Goal: Transaction & Acquisition: Purchase product/service

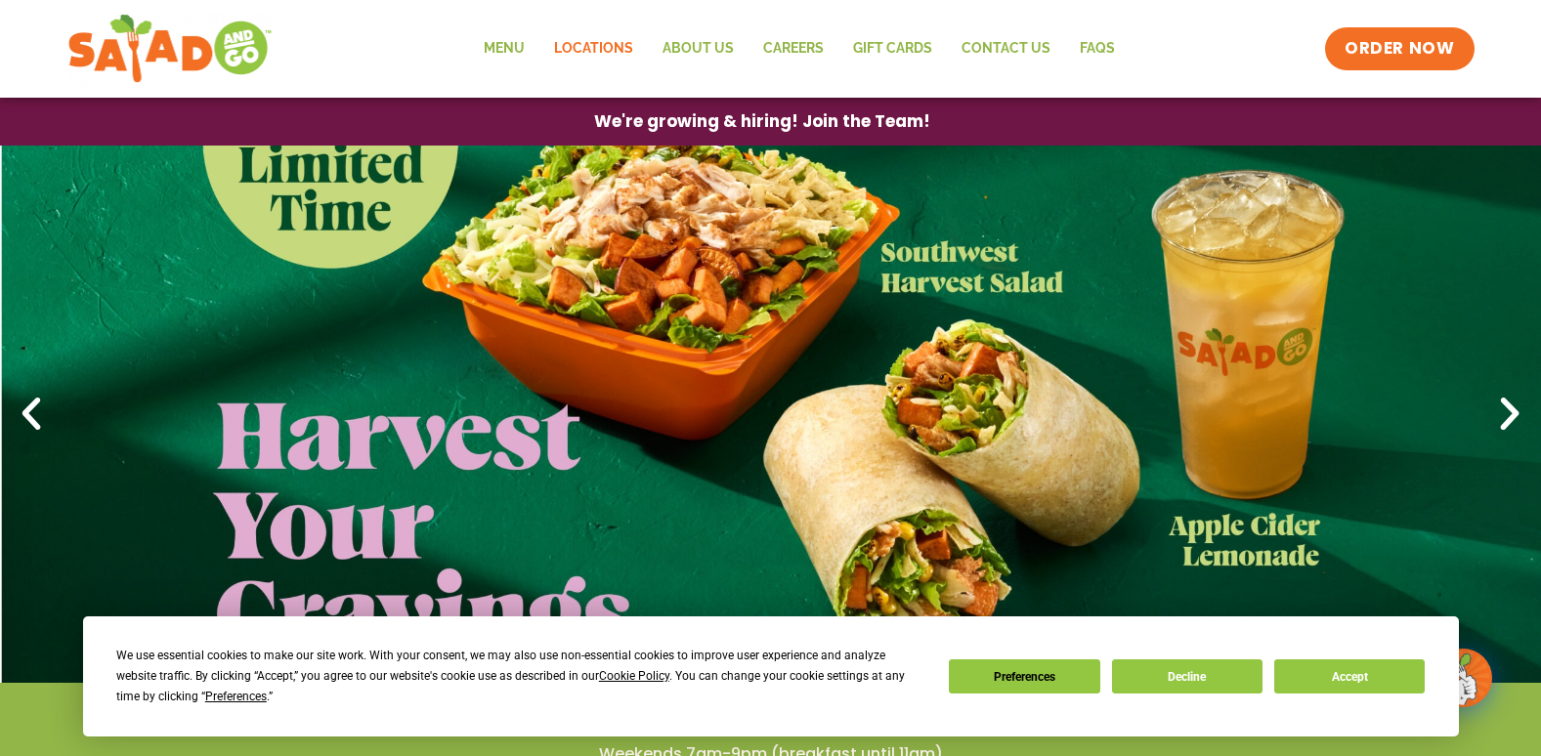
click at [606, 43] on link "Locations" at bounding box center [593, 48] width 108 height 45
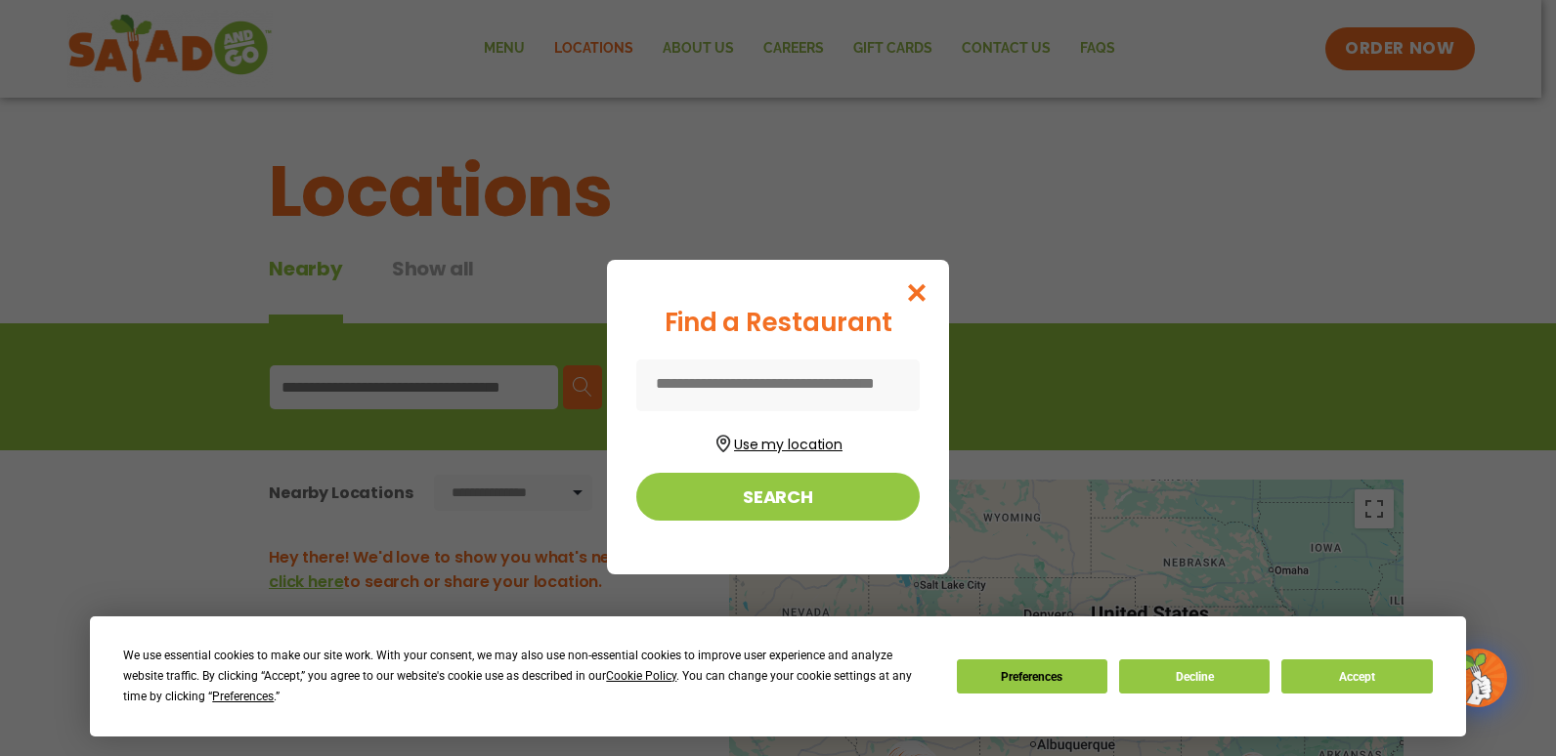
click at [807, 447] on button "Use my location" at bounding box center [777, 442] width 283 height 26
click at [919, 288] on icon "Close modal" at bounding box center [917, 292] width 24 height 21
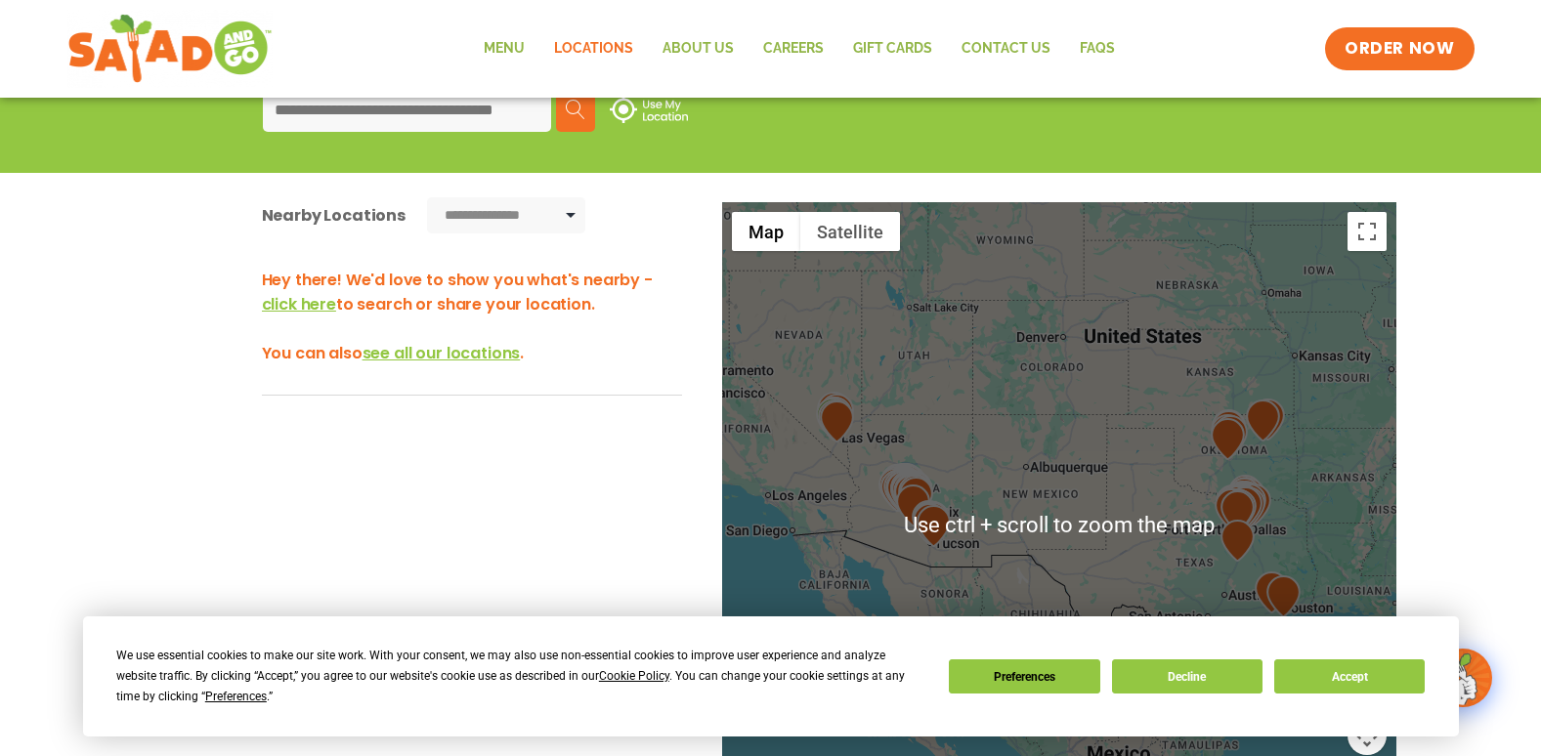
scroll to position [293, 0]
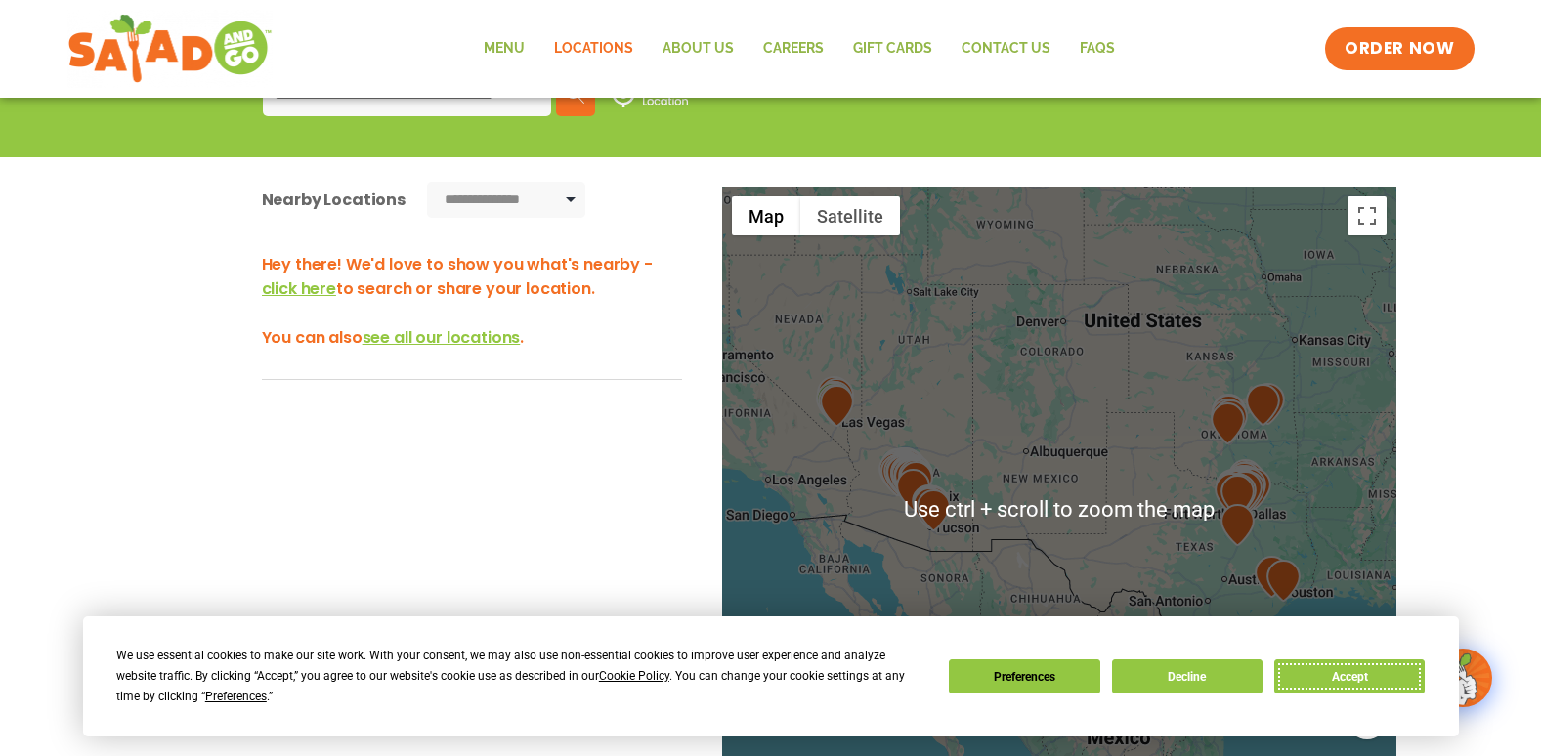
click at [1358, 674] on button "Accept" at bounding box center [1349, 677] width 150 height 34
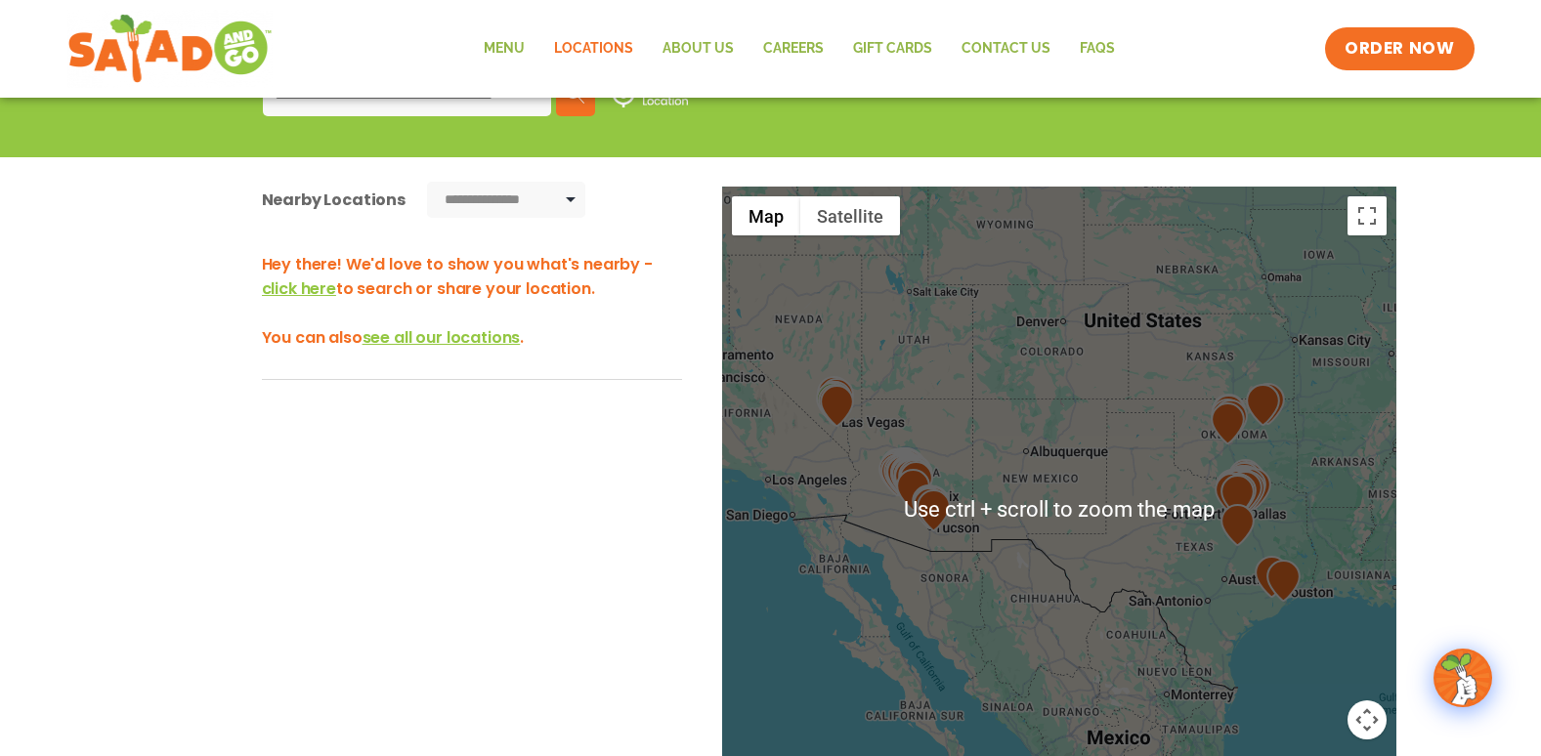
scroll to position [0, 0]
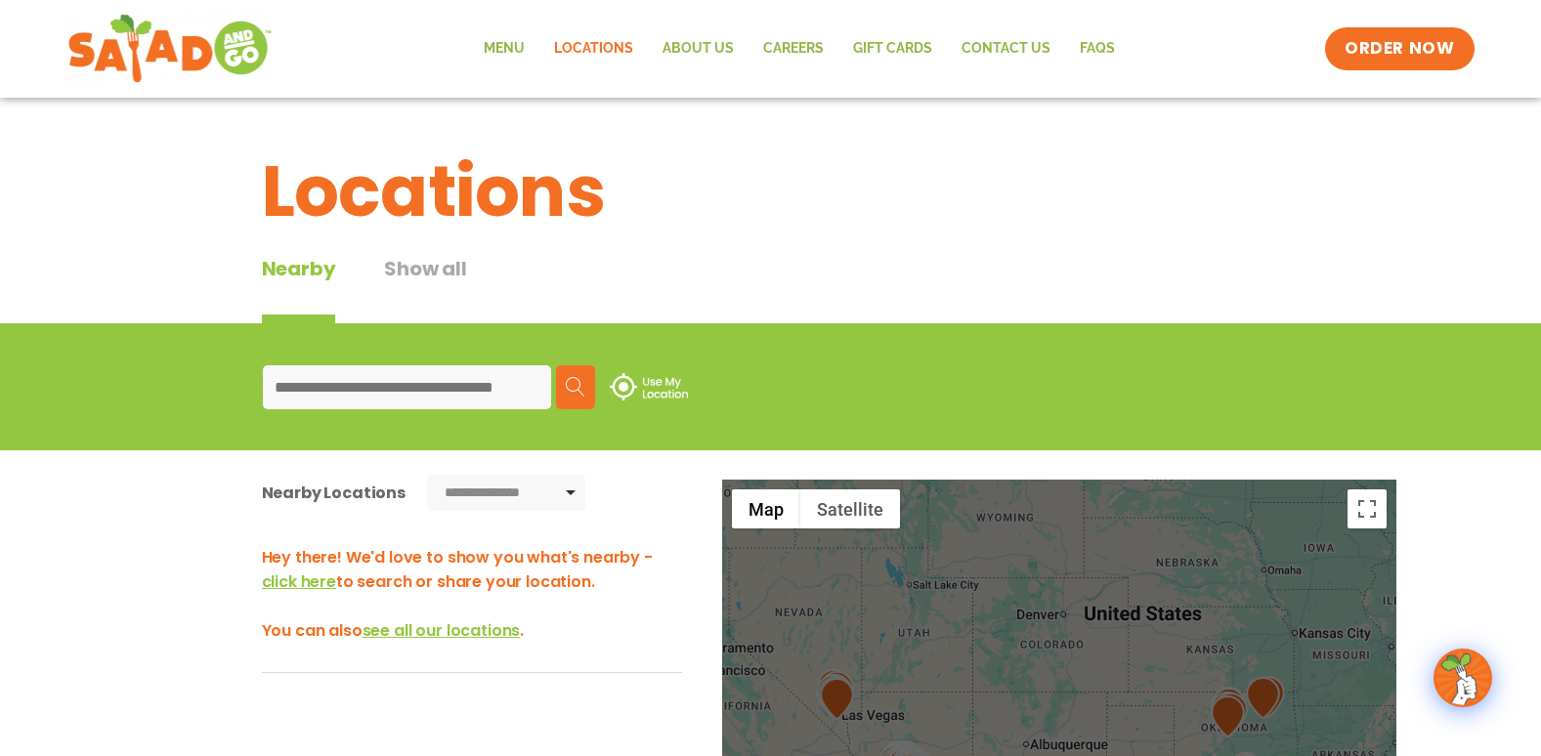
click at [436, 397] on input at bounding box center [407, 387] width 288 height 44
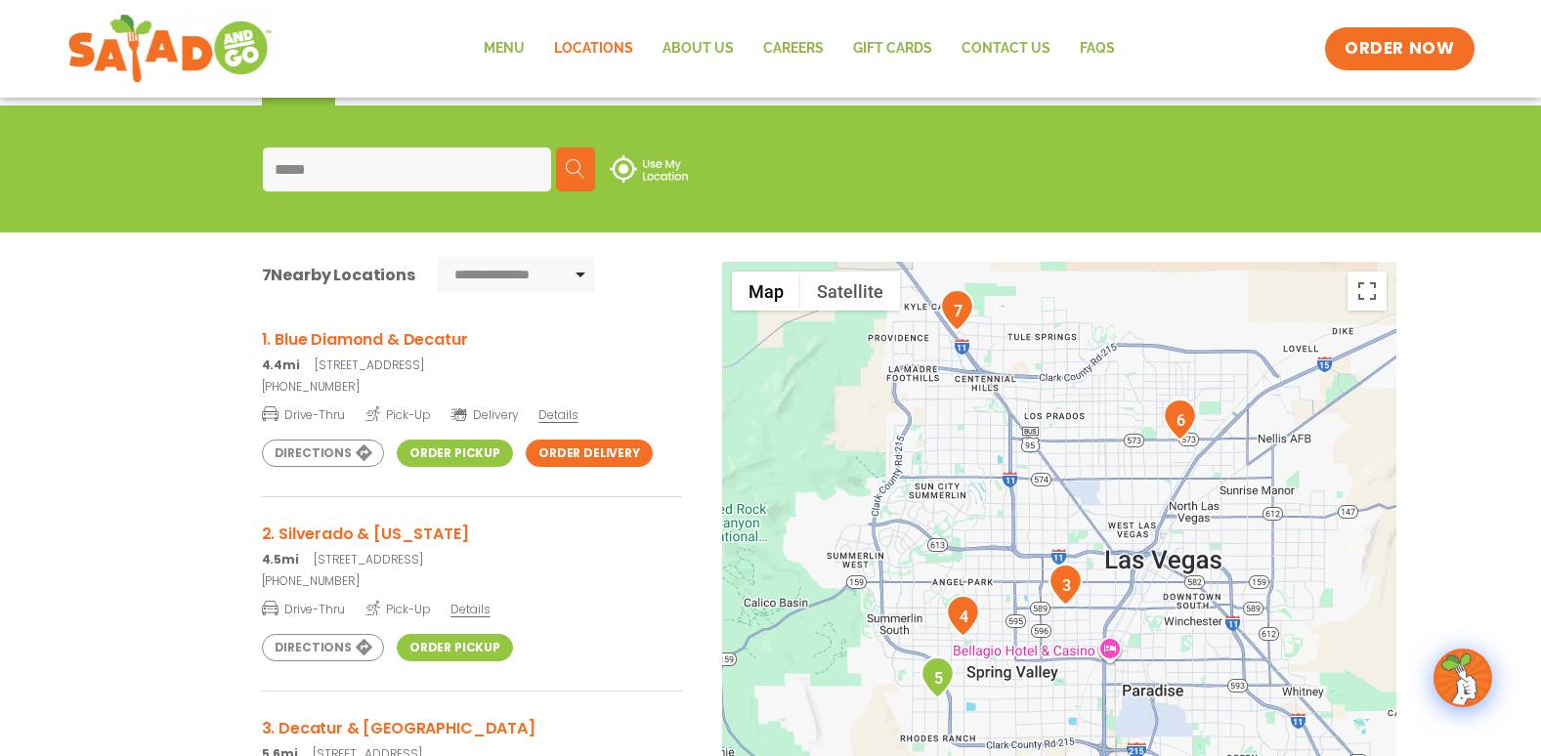
scroll to position [293, 0]
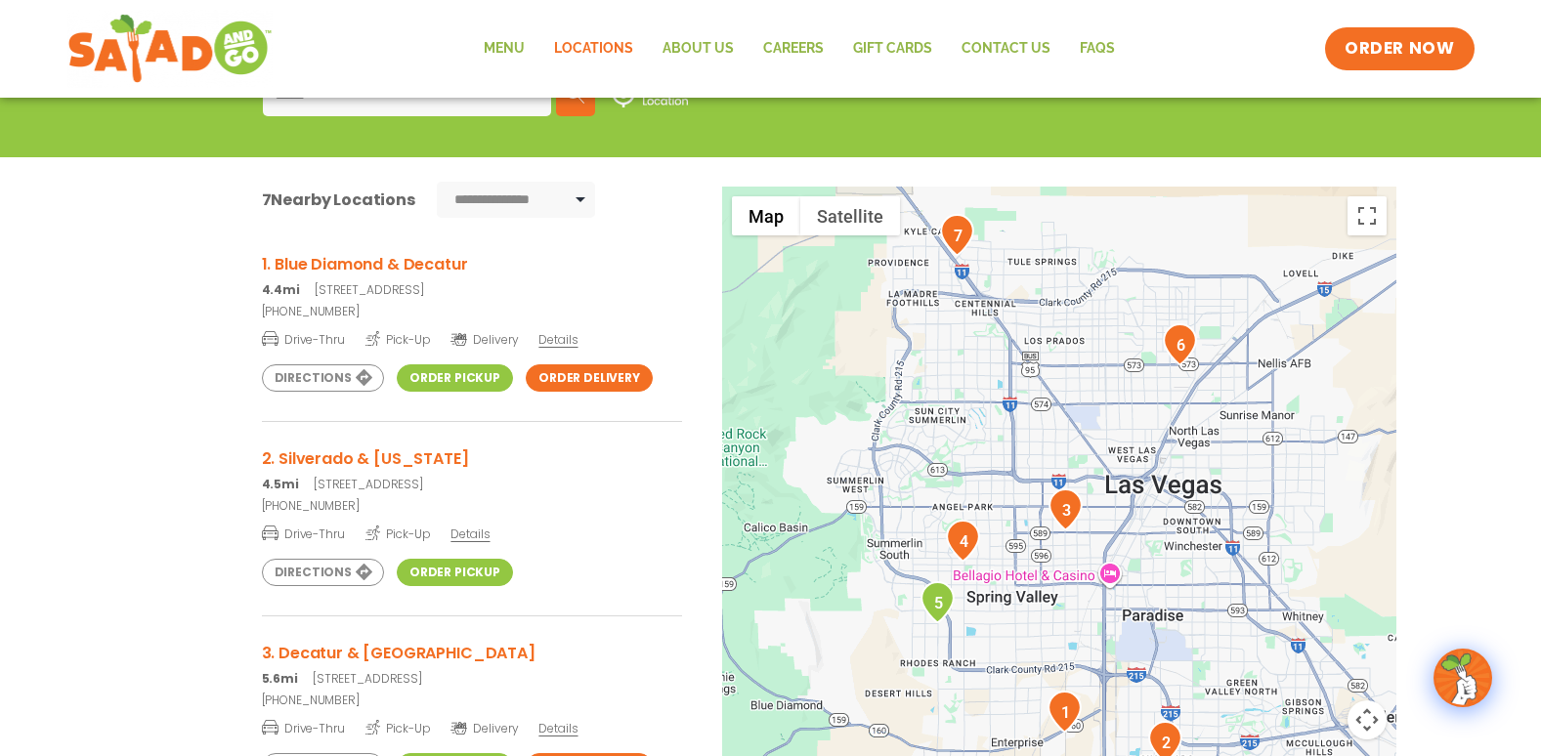
type input "*****"
click at [430, 572] on link "Order Pickup" at bounding box center [455, 572] width 116 height 27
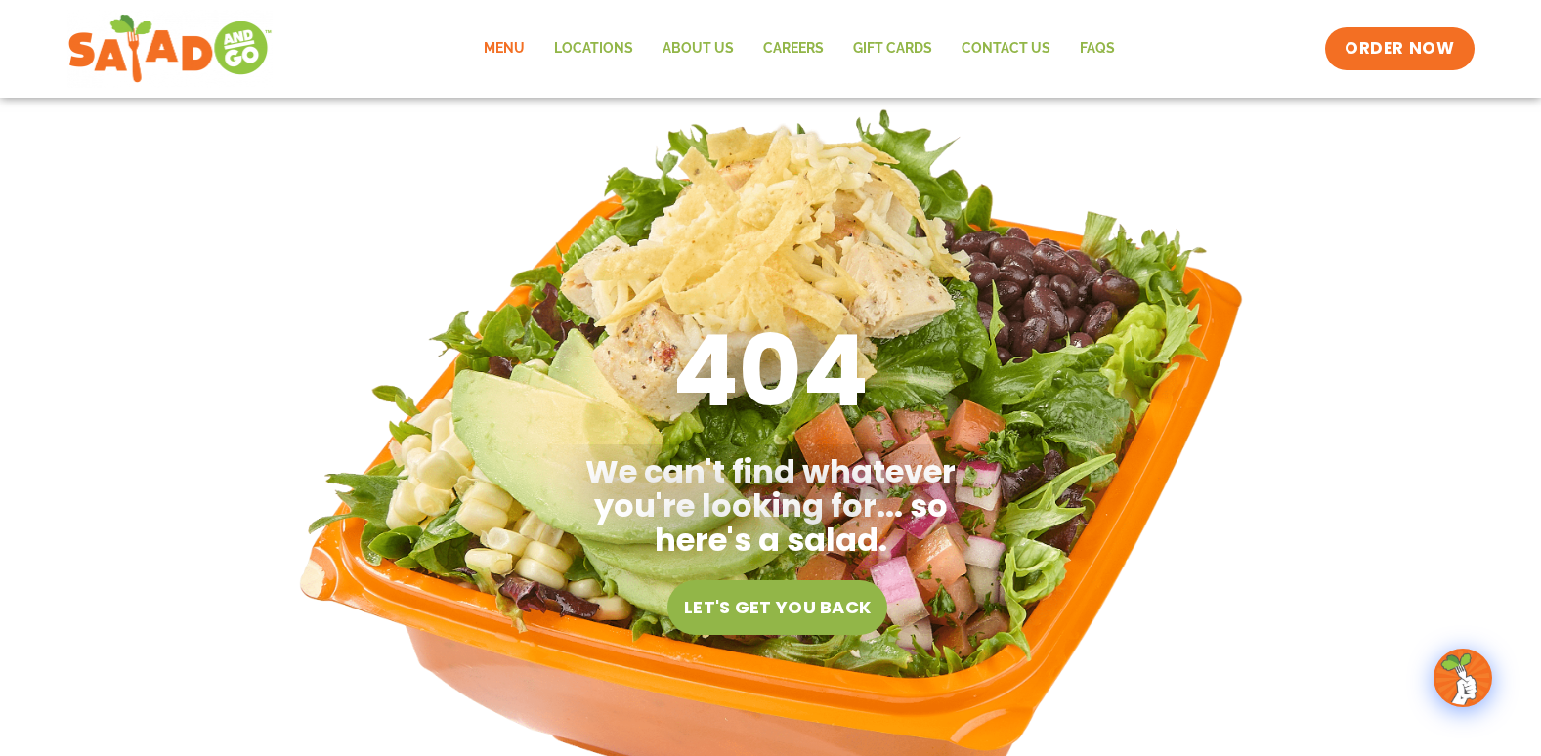
click at [509, 43] on link "Menu" at bounding box center [504, 48] width 70 height 45
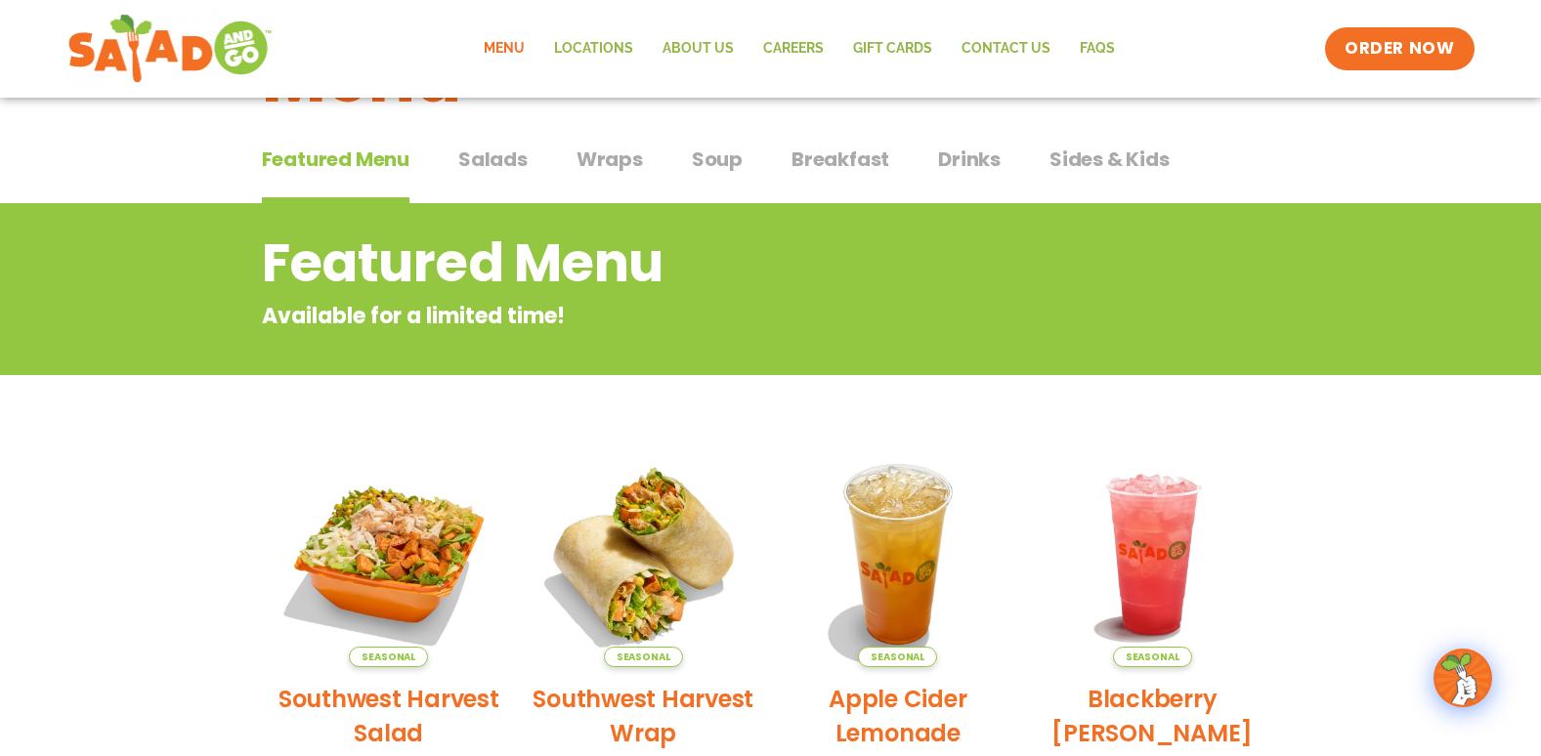
scroll to position [9, 0]
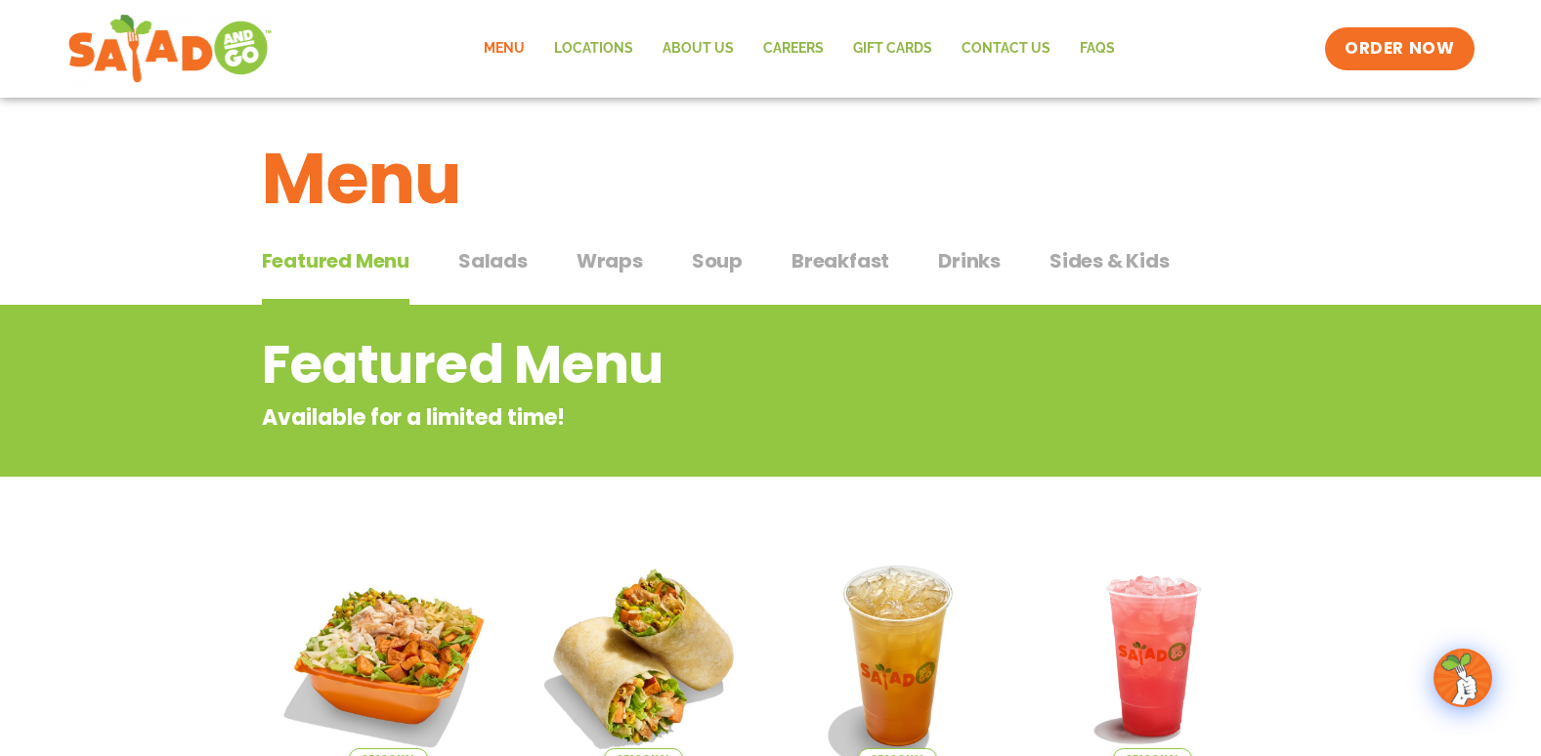
click at [486, 266] on span "Salads" at bounding box center [492, 260] width 69 height 29
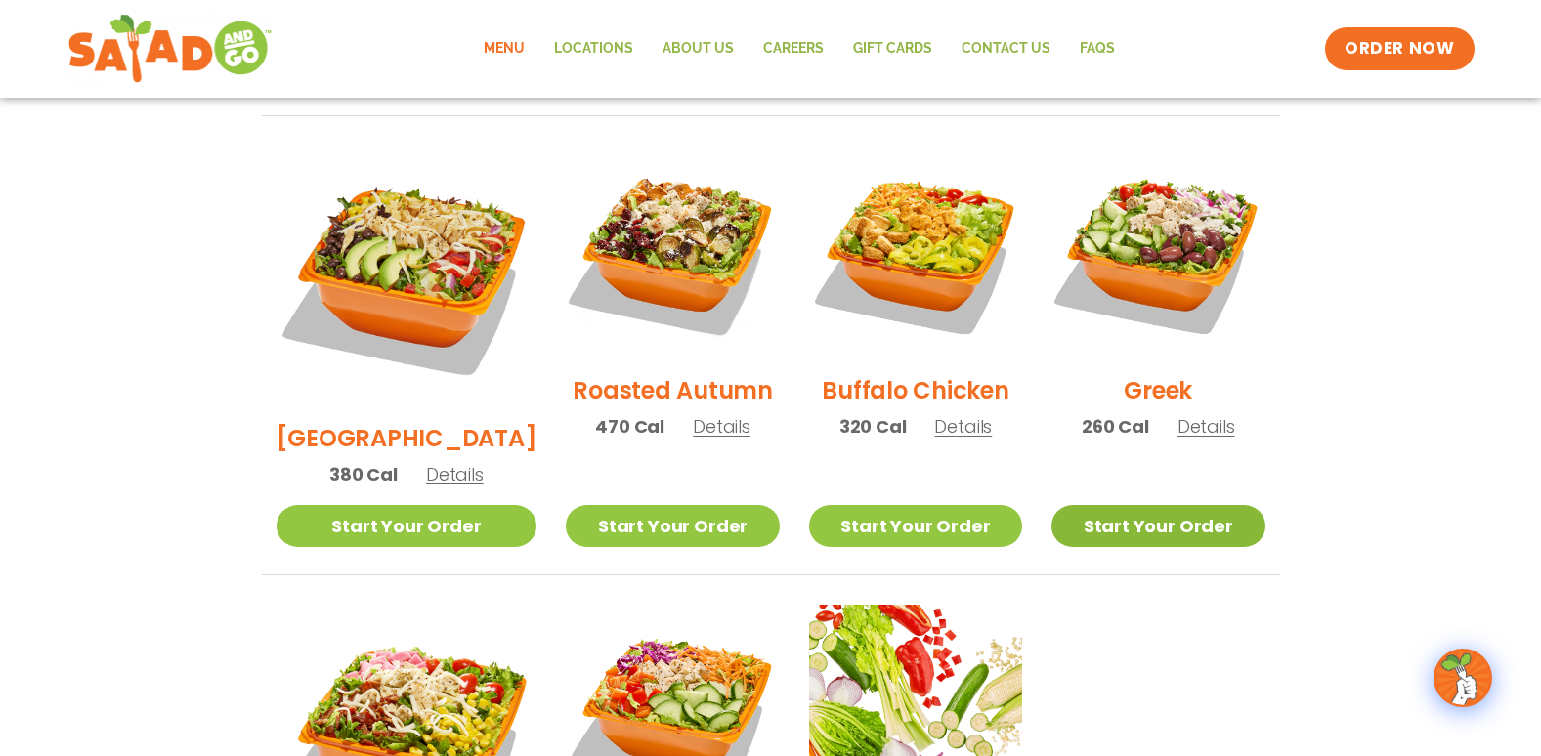
scroll to position [986, 0]
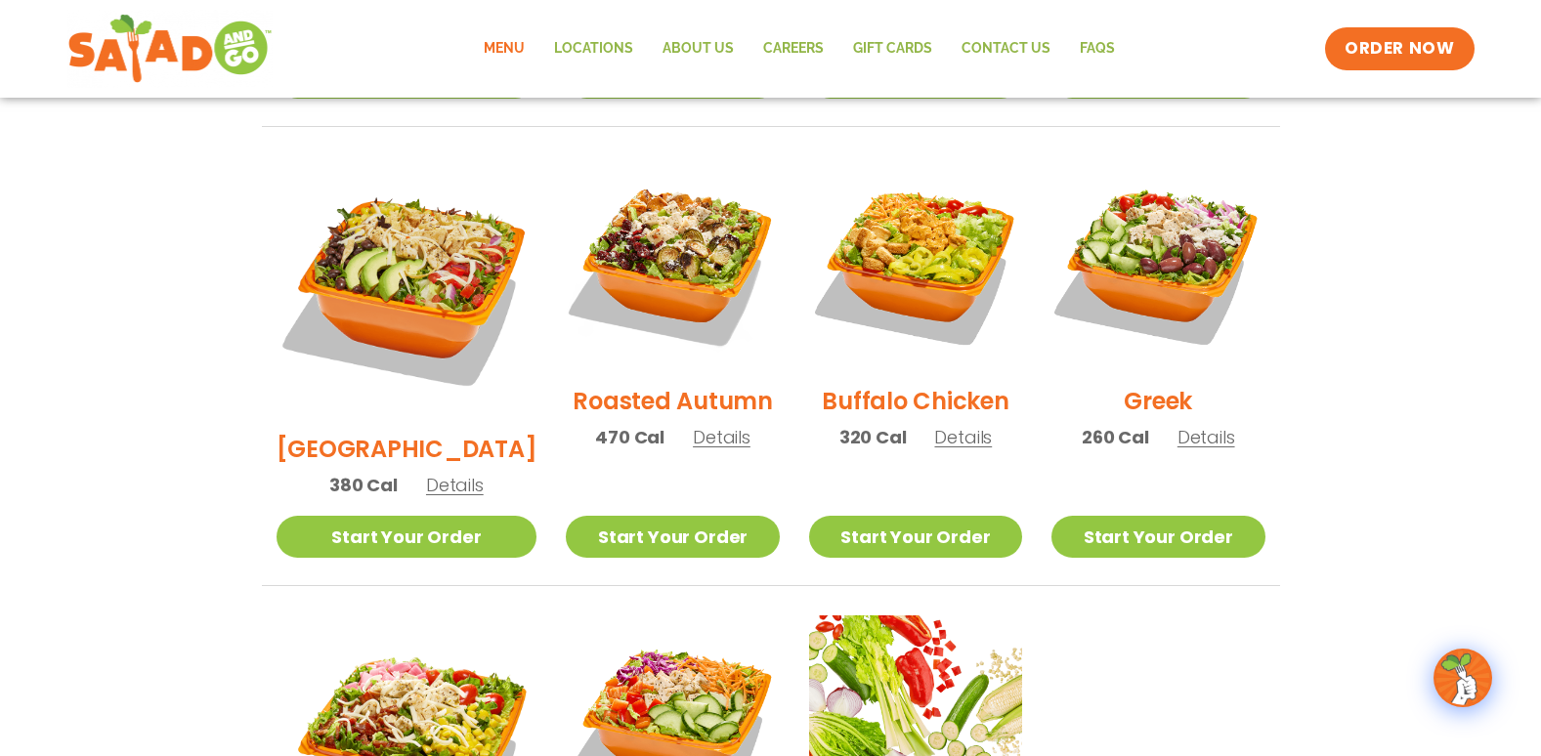
click at [934, 425] on span "Details" at bounding box center [963, 437] width 58 height 24
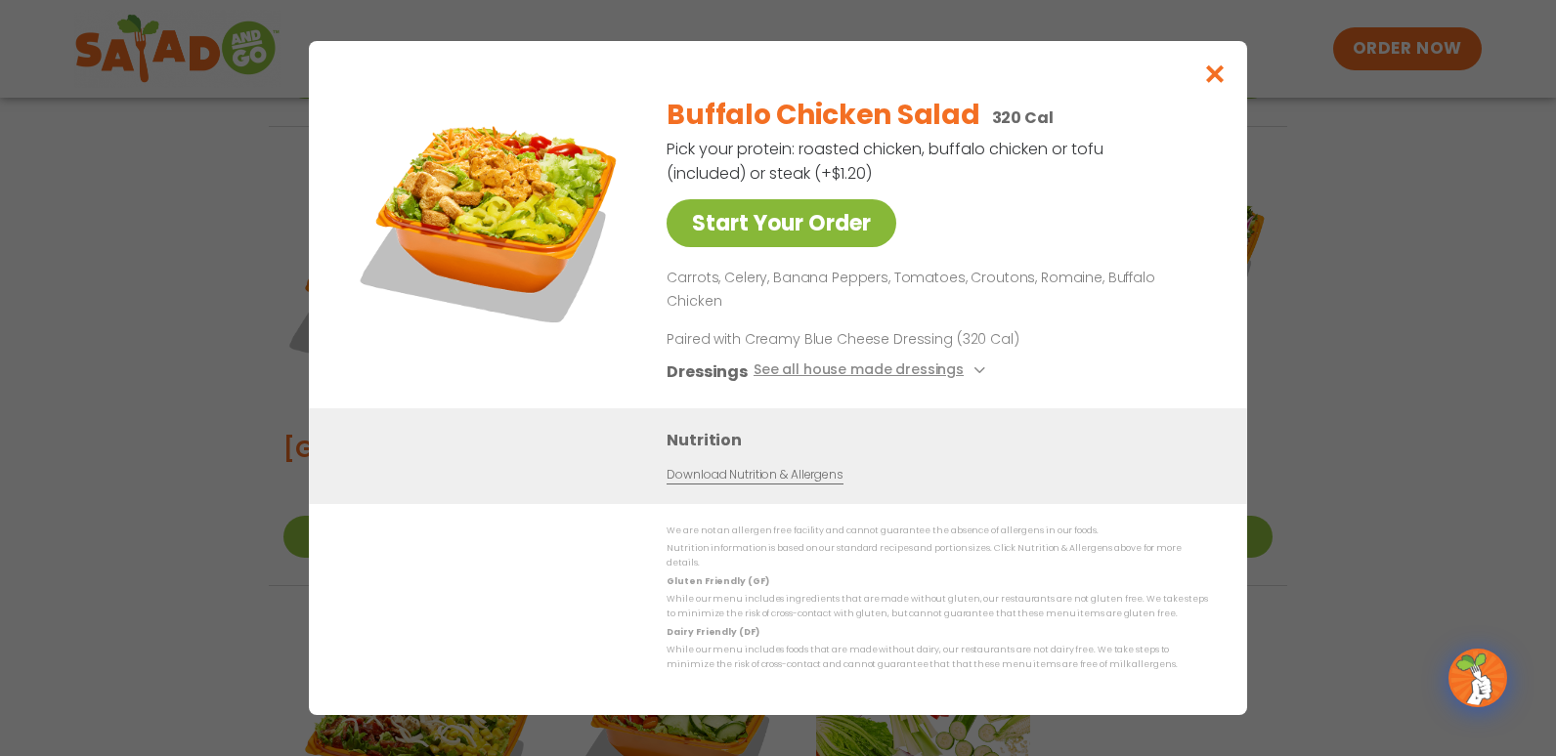
click at [729, 247] on link "Start Your Order" at bounding box center [781, 223] width 230 height 48
click at [973, 366] on icon at bounding box center [977, 370] width 8 height 8
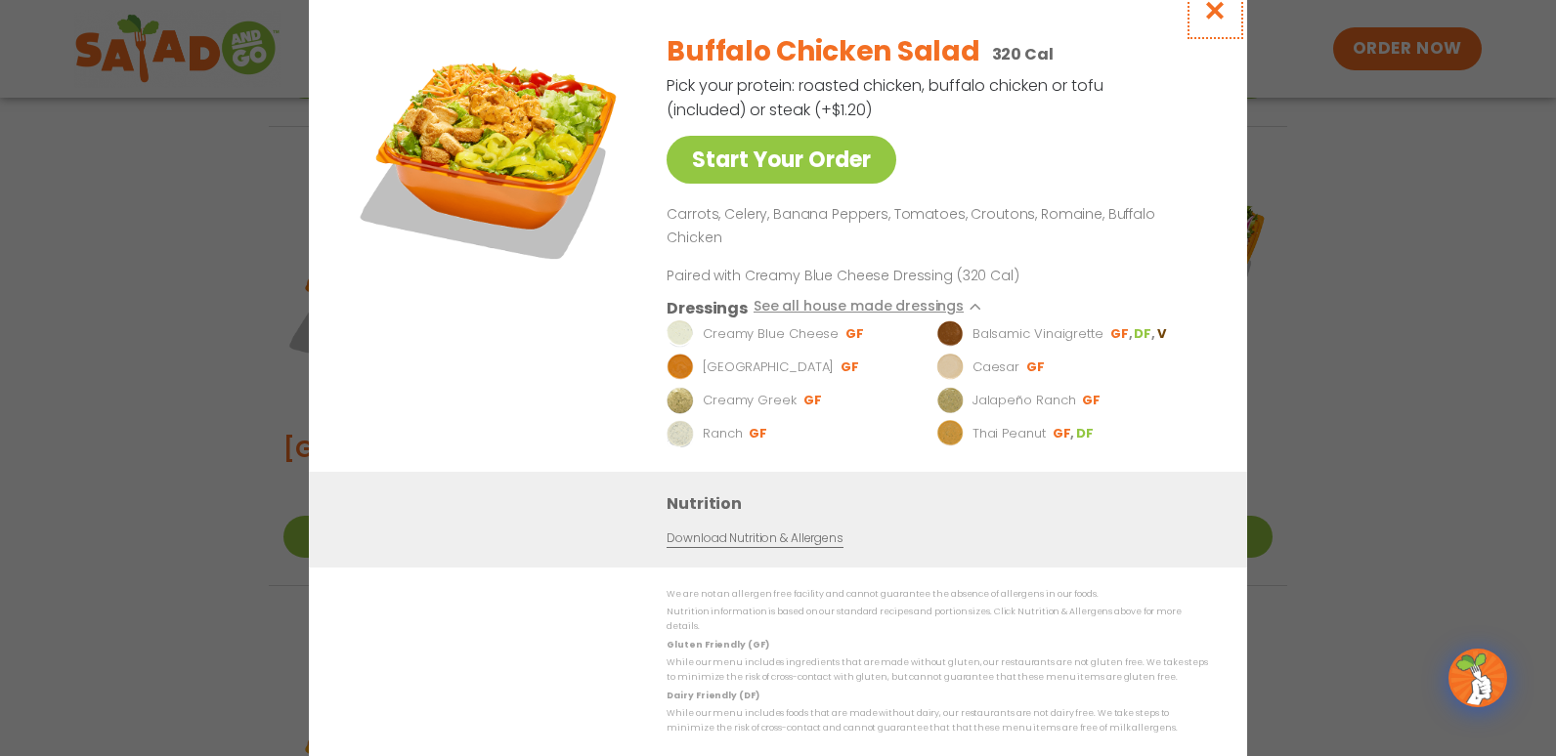
click at [1210, 21] on icon "Close modal" at bounding box center [1215, 10] width 24 height 21
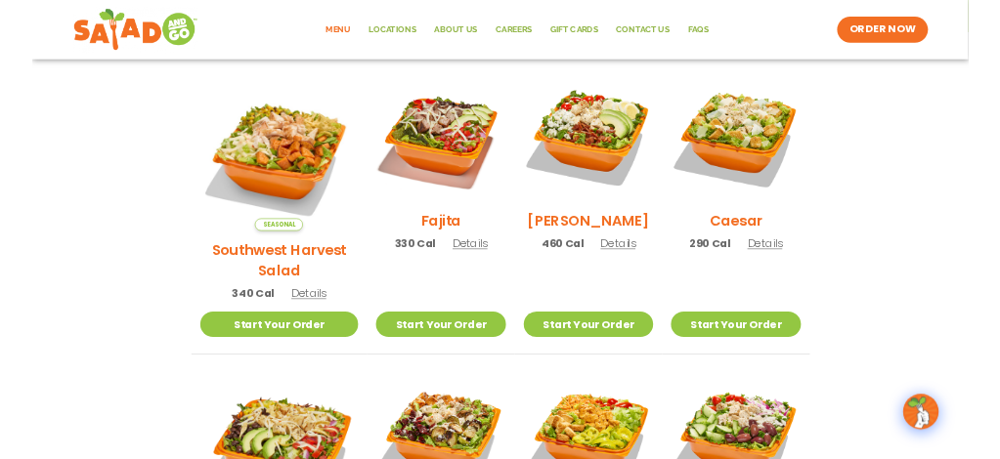
scroll to position [497, 0]
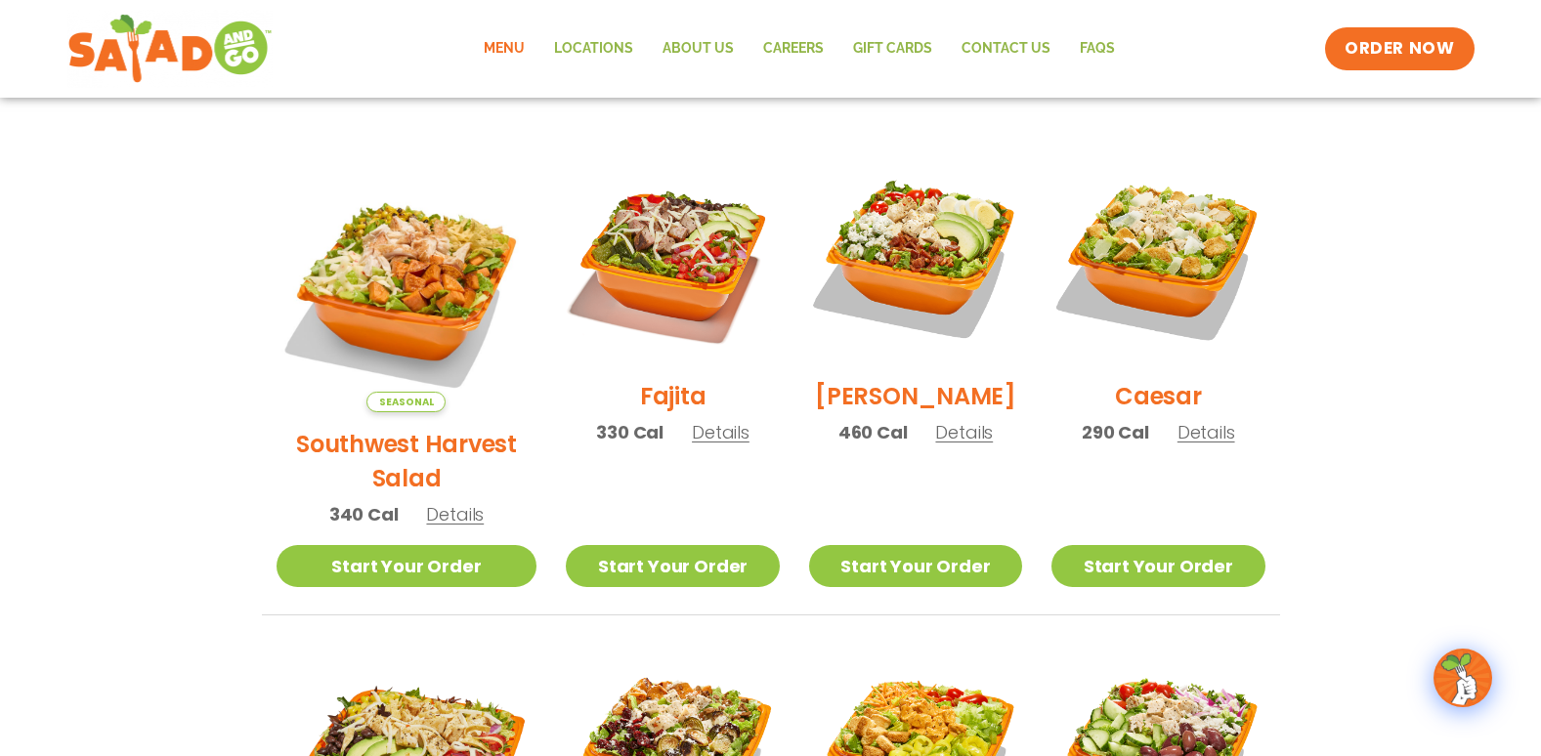
click at [1204, 444] on span "Details" at bounding box center [1207, 432] width 58 height 24
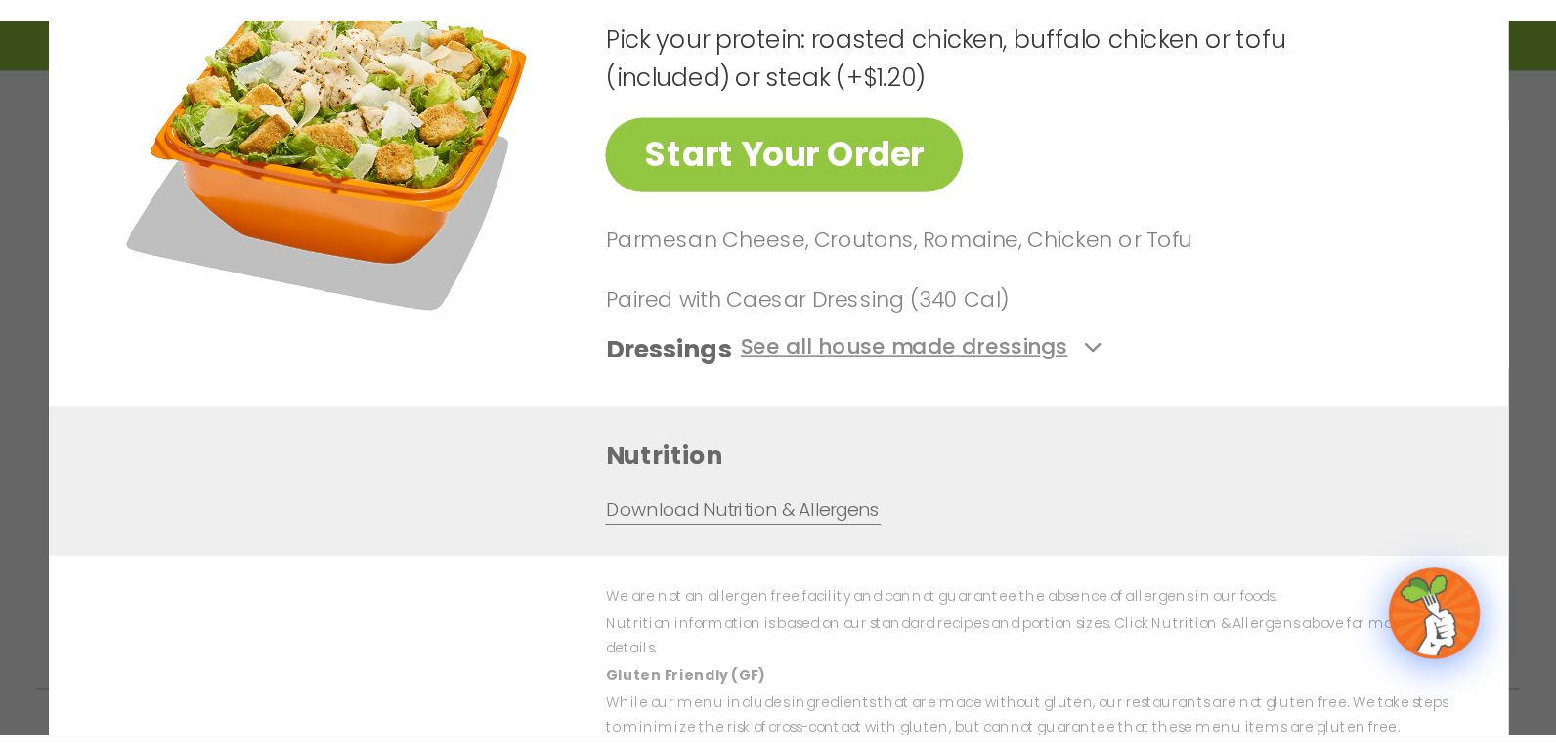
scroll to position [550, 0]
